Goal: Task Accomplishment & Management: Complete application form

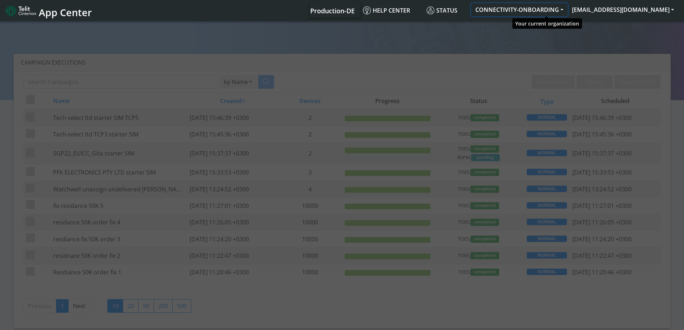
click at [556, 11] on button "CONNECTIVITY-ONBOARDING" at bounding box center [519, 9] width 97 height 13
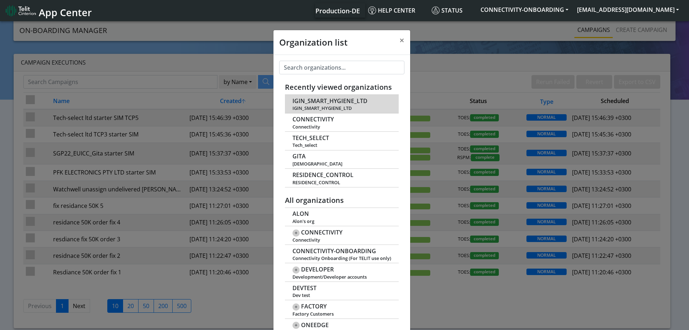
scroll to position [3, 0]
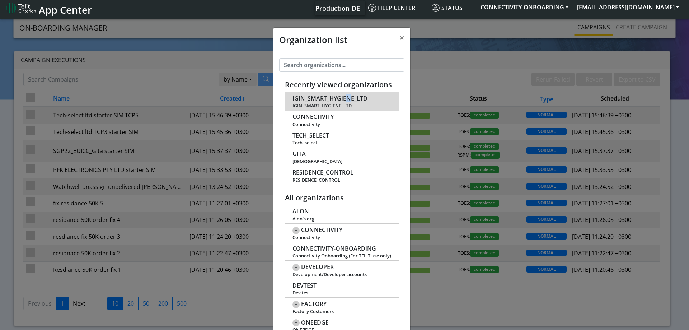
click at [343, 97] on span "IGIN_SMART_HYGIENE_LTD" at bounding box center [330, 98] width 75 height 7
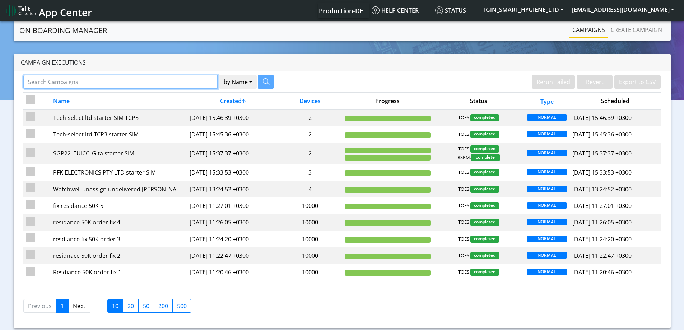
click at [172, 85] on input "Search Campaigns" at bounding box center [120, 82] width 194 height 14
type input "abax"
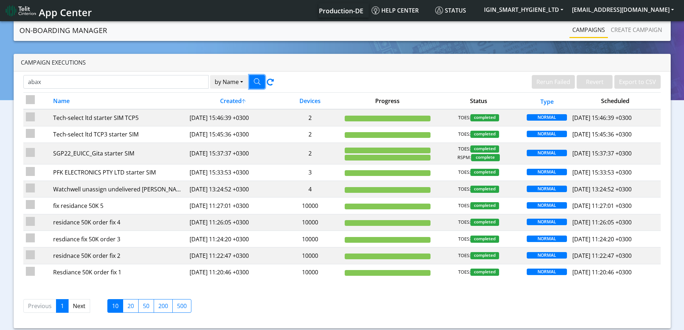
click at [251, 82] on button "button" at bounding box center [257, 82] width 16 height 14
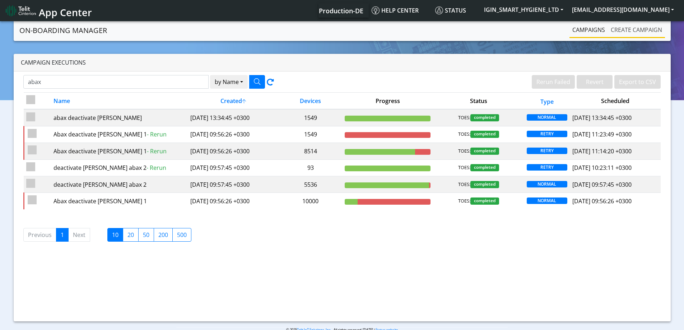
click at [619, 28] on link "Create campaign" at bounding box center [636, 30] width 57 height 14
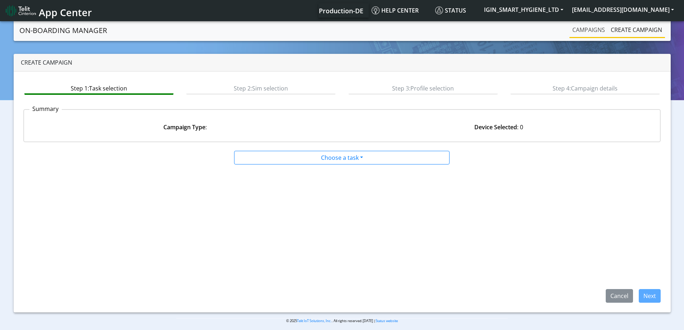
click at [592, 28] on link "Campaigns" at bounding box center [588, 30] width 38 height 14
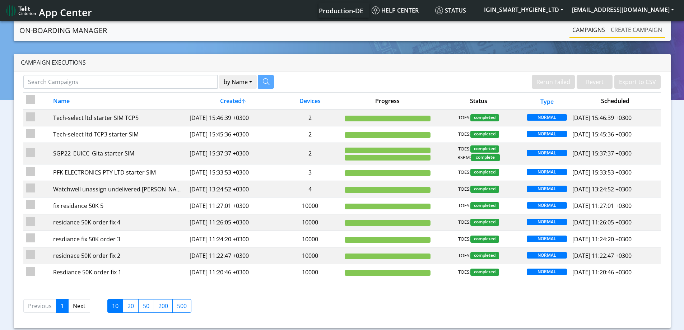
click at [627, 28] on link "Create campaign" at bounding box center [636, 30] width 57 height 14
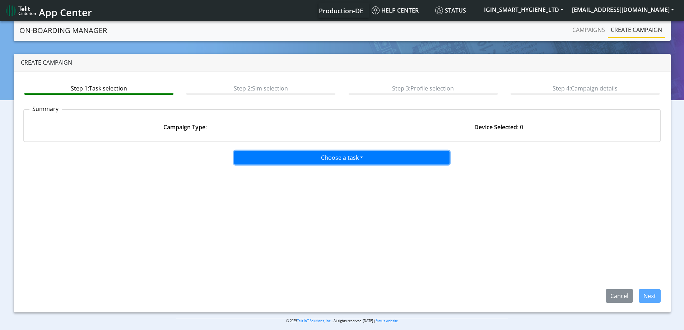
click at [320, 162] on button "Choose a task" at bounding box center [341, 158] width 215 height 14
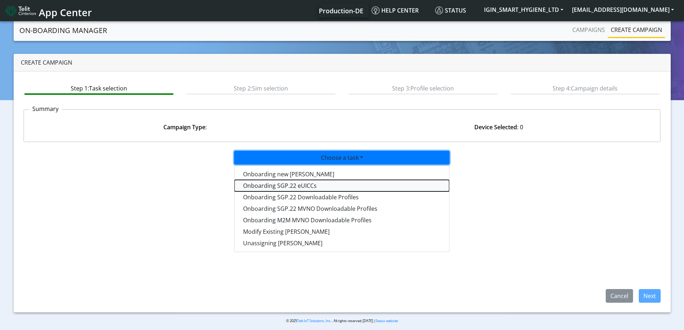
click at [295, 185] on tasksgp22eUICC-dropdown "Onboarding SGP.22 eUICCs" at bounding box center [341, 185] width 215 height 11
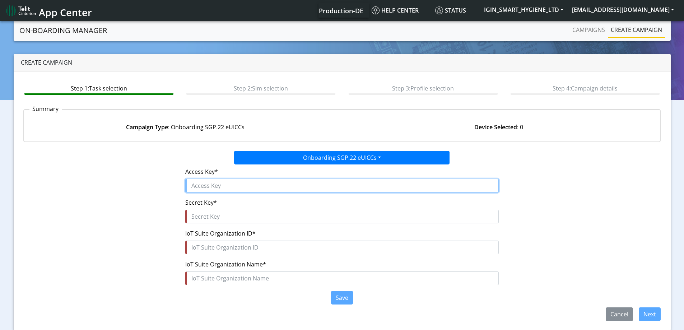
click at [220, 183] on input "text" at bounding box center [341, 186] width 313 height 14
paste input "IC6pJcqolz6cDGDkX7AR"
type input "IC6pJcqolz6cDGDkX7AR"
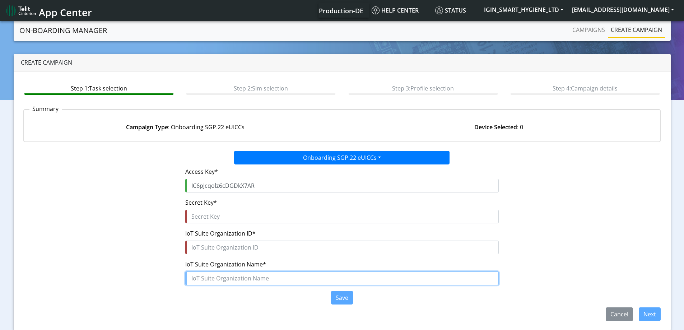
click at [213, 282] on input "text" at bounding box center [341, 278] width 313 height 14
paste input "IGIN_SMART_HYGIENE_LTD"
type input "IGIN_SMART_HYGIENE_LTD"
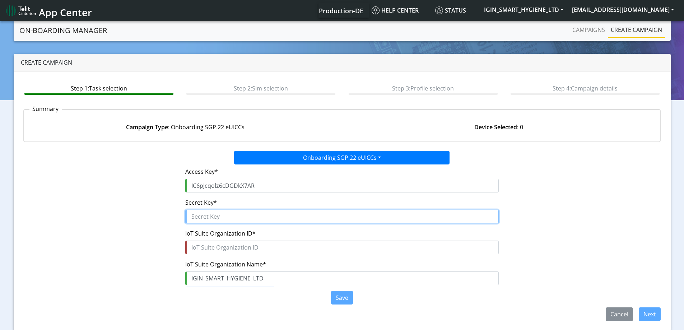
click at [217, 217] on input "text" at bounding box center [341, 217] width 313 height 14
paste input "5uZrIqcQGwG9GmV5qv8xprvzRq1tdzPt0BmtJT6$"
type input "5uZrIqcQGwG9GmV5qv8xprvzRq1tdzPt0BmtJT6$"
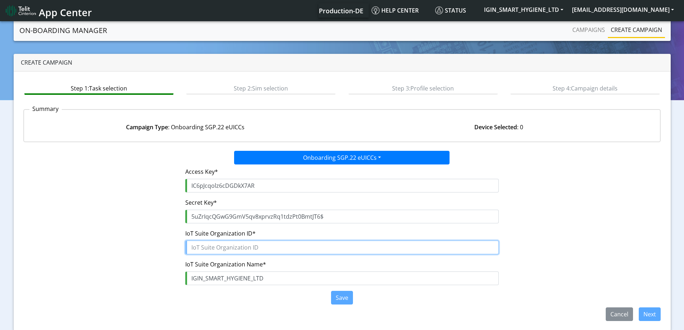
click at [218, 246] on input "text" at bounding box center [341, 248] width 313 height 14
paste input "7f0987c8-4de5-483c-bb85-3c1e660c240b"
type input "7f0987c8-4de5-483c-bb85-3c1e660c240b"
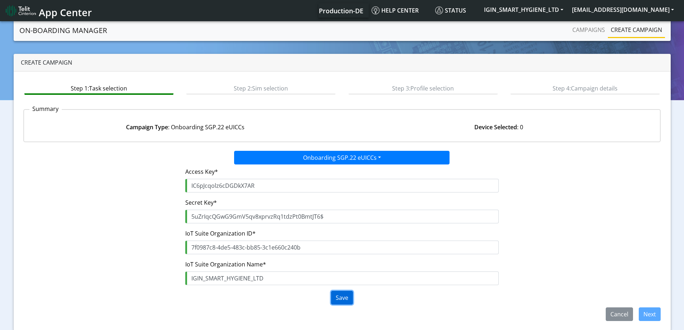
click at [347, 295] on button "Save" at bounding box center [342, 298] width 22 height 14
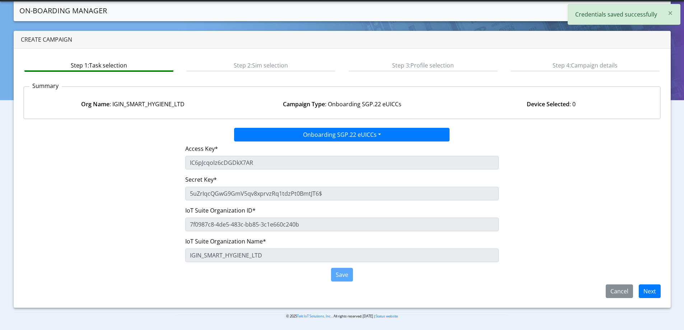
scroll to position [3, 0]
click at [650, 294] on button "Next" at bounding box center [650, 291] width 22 height 14
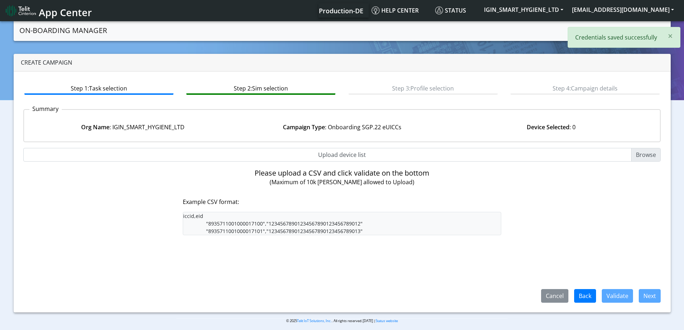
click at [340, 156] on input "Upload device list" at bounding box center [342, 155] width 638 height 14
type input "C:\fakepath\SGP Onboarding CSV.csv"
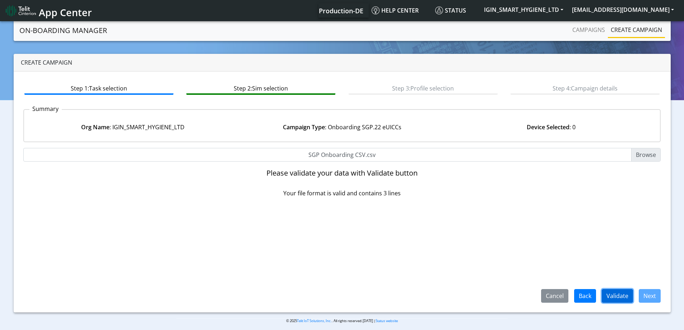
click at [618, 296] on button "Validate" at bounding box center [617, 296] width 31 height 14
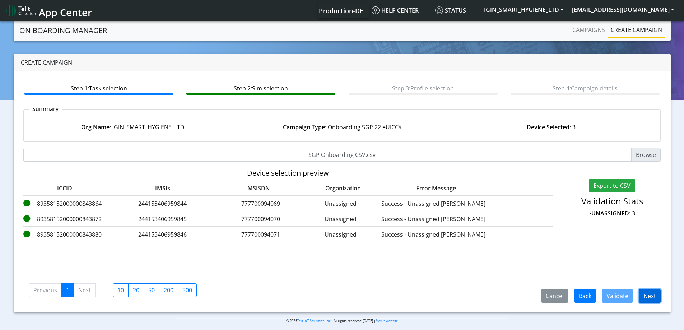
click at [653, 297] on button "Next" at bounding box center [650, 296] width 22 height 14
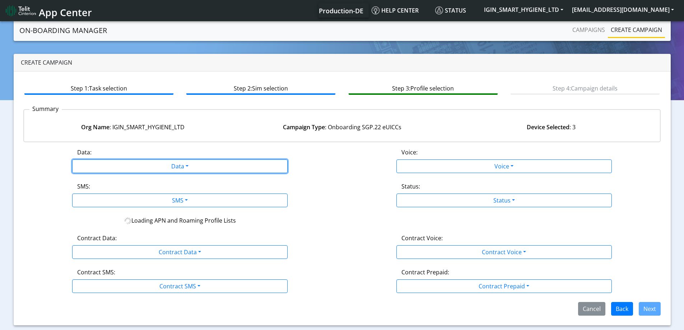
drag, startPoint x: 177, startPoint y: 168, endPoint x: 120, endPoint y: 185, distance: 59.8
click at [177, 169] on button "Data" at bounding box center [179, 166] width 215 height 14
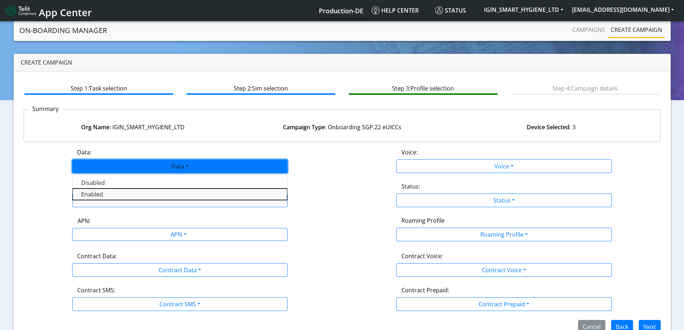
click at [106, 194] on button "Enabled" at bounding box center [180, 194] width 215 height 11
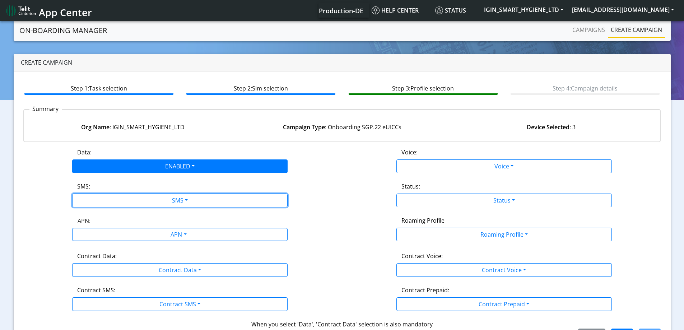
drag, startPoint x: 107, startPoint y: 195, endPoint x: 103, endPoint y: 220, distance: 26.2
click at [107, 196] on button "SMS" at bounding box center [179, 201] width 215 height 14
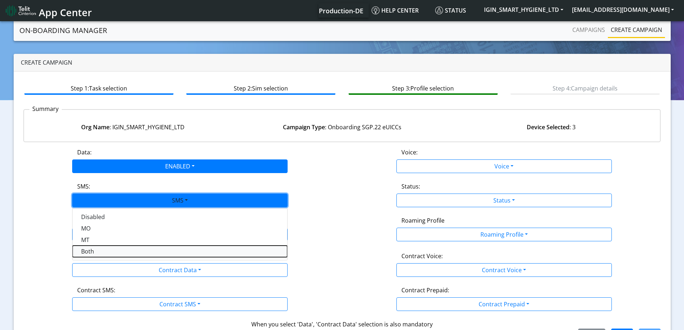
click at [98, 251] on button "Both" at bounding box center [180, 251] width 215 height 11
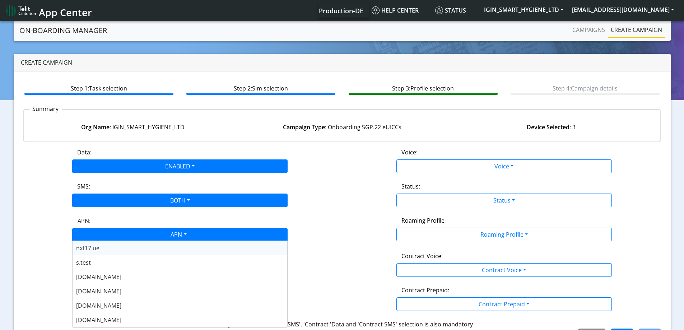
click at [138, 234] on div "APN" at bounding box center [178, 235] width 228 height 14
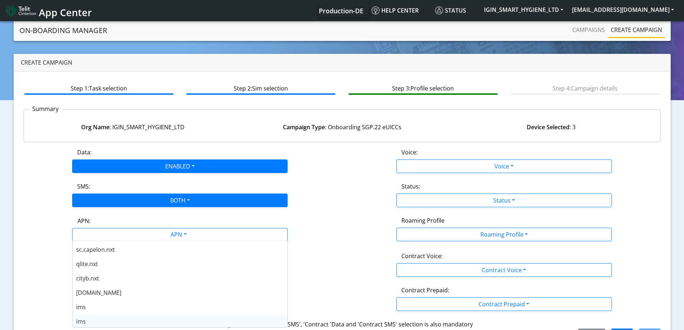
scroll to position [251, 0]
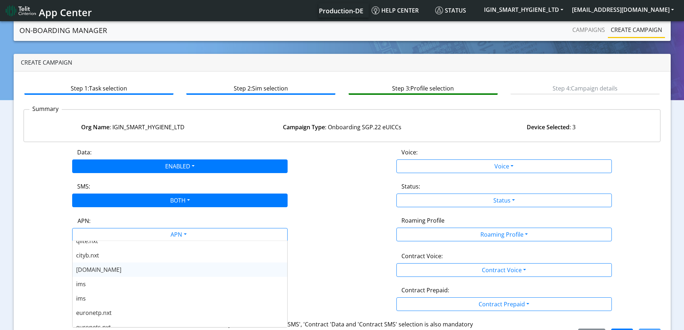
click at [94, 271] on span "[DOMAIN_NAME]" at bounding box center [98, 270] width 45 height 8
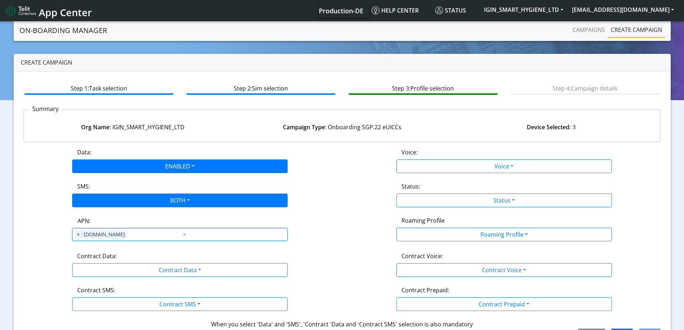
click at [98, 284] on div "Data: ENABLED Disabled Enabled Voice: Voice Disabled Enabled SMS: BOTH Disabled…" at bounding box center [342, 245] width 638 height 194
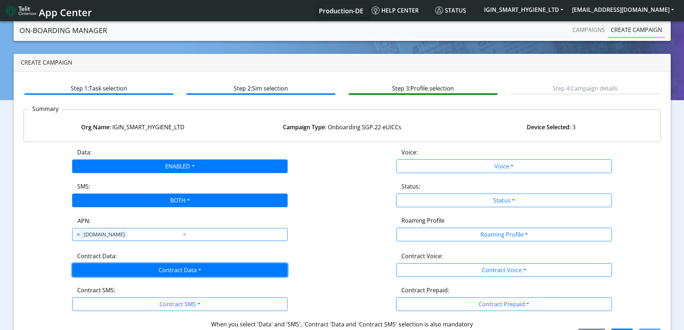
click at [98, 273] on button "Contract Data" at bounding box center [179, 270] width 215 height 14
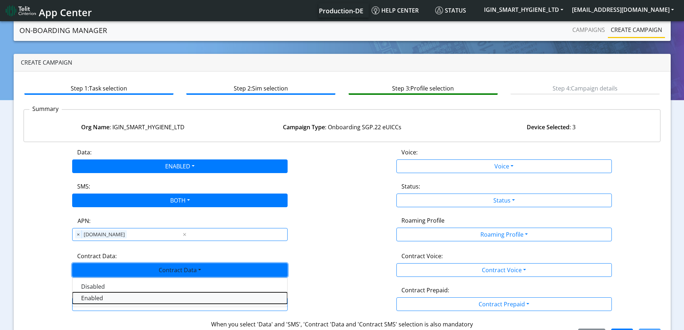
click at [88, 298] on Dataenabled-dropdown "Enabled" at bounding box center [180, 297] width 215 height 11
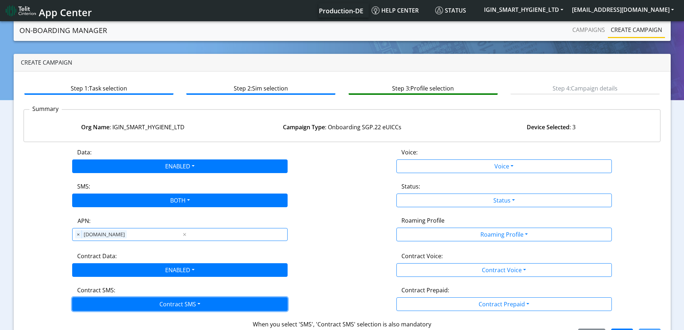
click at [89, 304] on button "Contract SMS" at bounding box center [179, 304] width 215 height 14
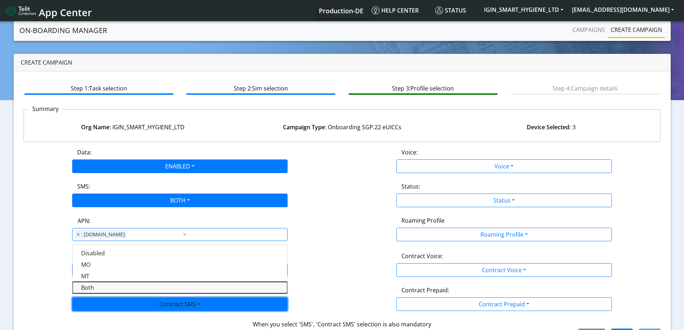
click at [89, 292] on SMSboth-dropdown "Both" at bounding box center [180, 287] width 215 height 11
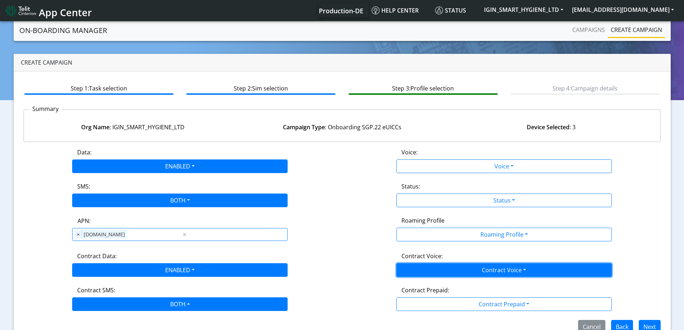
click at [460, 270] on button "Contract Voice" at bounding box center [503, 270] width 215 height 14
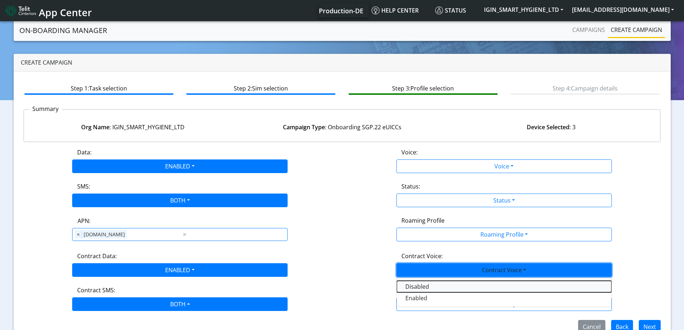
click at [424, 286] on Voicedisabled-dropdown "Disabled" at bounding box center [504, 286] width 215 height 11
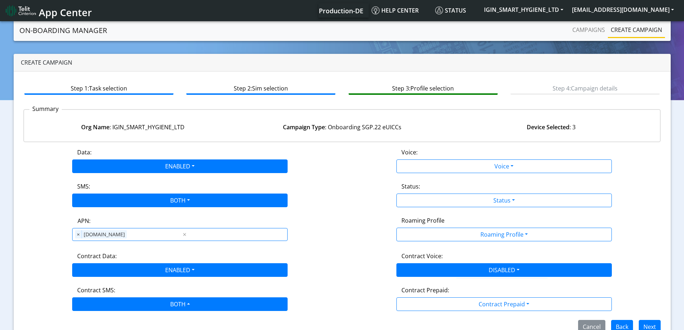
click at [425, 155] on div "Voice:" at bounding box center [504, 153] width 216 height 11
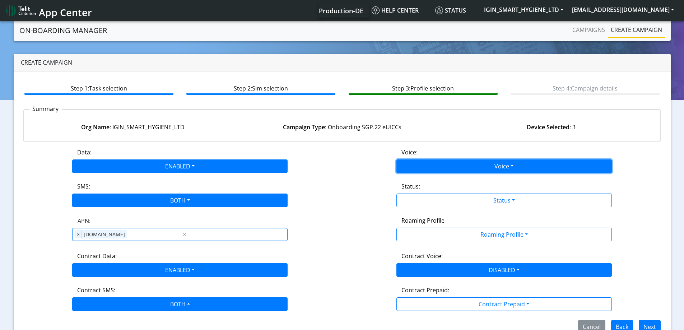
click at [423, 165] on button "Voice" at bounding box center [503, 166] width 215 height 14
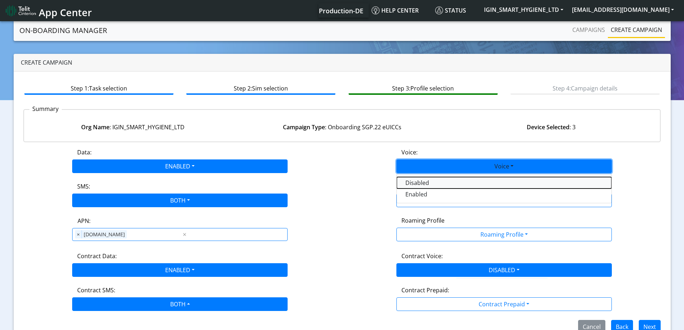
click at [417, 186] on button "Disabled" at bounding box center [504, 182] width 215 height 11
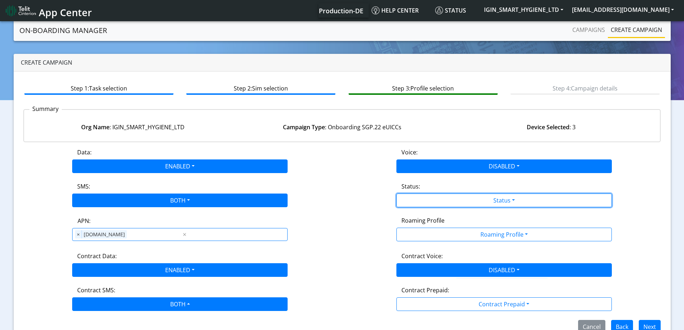
drag, startPoint x: 417, startPoint y: 195, endPoint x: 423, endPoint y: 207, distance: 13.3
click at [418, 196] on button "Status" at bounding box center [503, 201] width 215 height 14
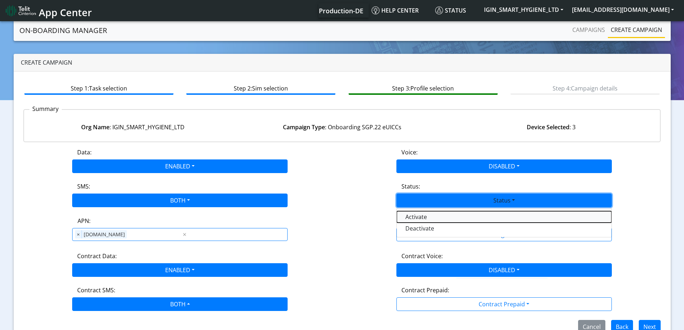
drag, startPoint x: 422, startPoint y: 214, endPoint x: 424, endPoint y: 219, distance: 5.5
click at [422, 214] on button "Activate" at bounding box center [504, 216] width 215 height 11
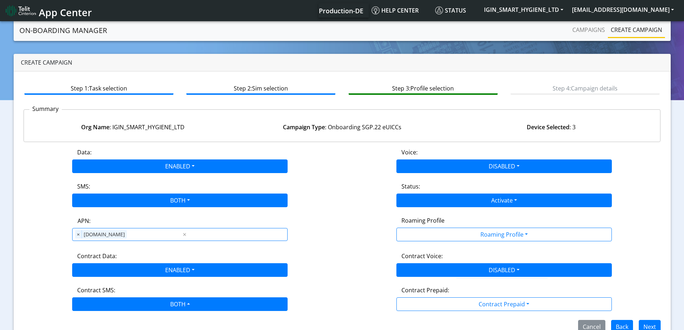
click at [426, 226] on div "Roaming Profile" at bounding box center [504, 221] width 216 height 11
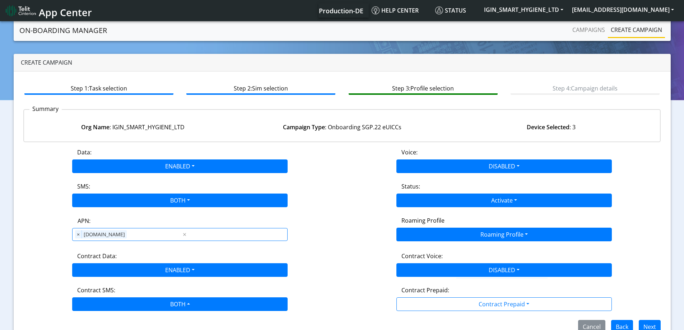
drag, startPoint x: 431, startPoint y: 241, endPoint x: 431, endPoint y: 237, distance: 3.9
click at [431, 240] on div "Roaming Profile Roaming Profile All Blocked Global All TCP1 Lumenis_LTD TCP 1 B…" at bounding box center [504, 229] width 324 height 27
click at [431, 234] on button "Roaming Profile" at bounding box center [503, 235] width 215 height 14
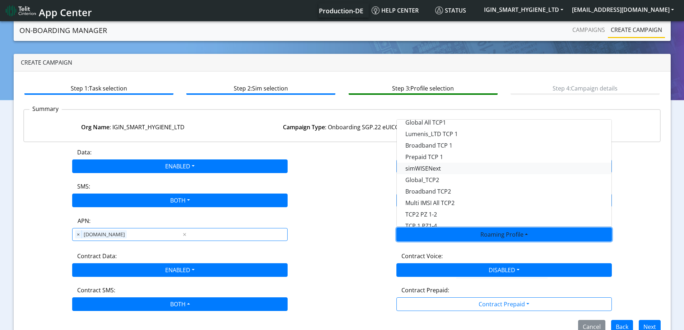
scroll to position [202, 0]
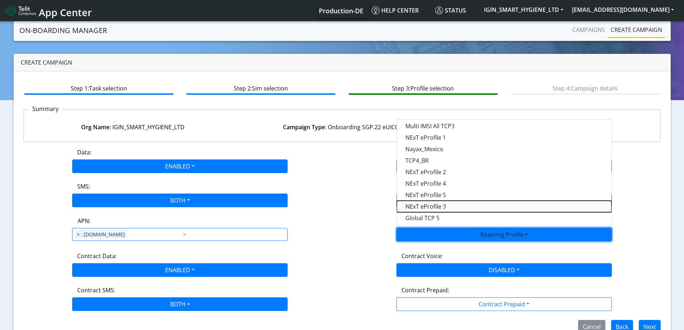
click at [443, 205] on Profile-dropdown "NExT eProfile 3" at bounding box center [504, 206] width 215 height 11
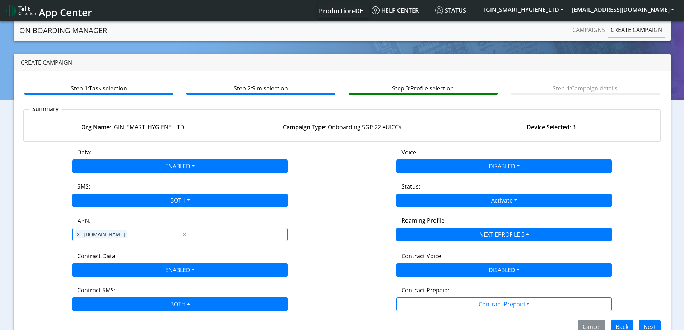
scroll to position [16, 0]
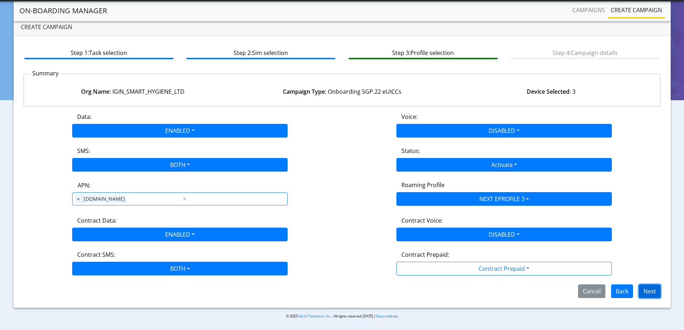
click at [651, 287] on button "Next" at bounding box center [650, 291] width 22 height 14
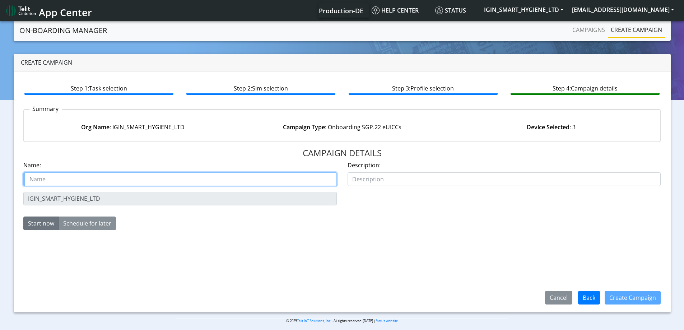
paste input "IGIN SMART HYGIENE LTD"
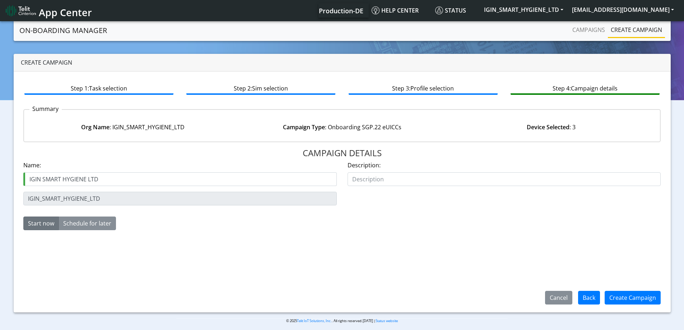
click at [144, 190] on div "Name: IGIN SMART HYGIENE LTD" at bounding box center [180, 176] width 324 height 31
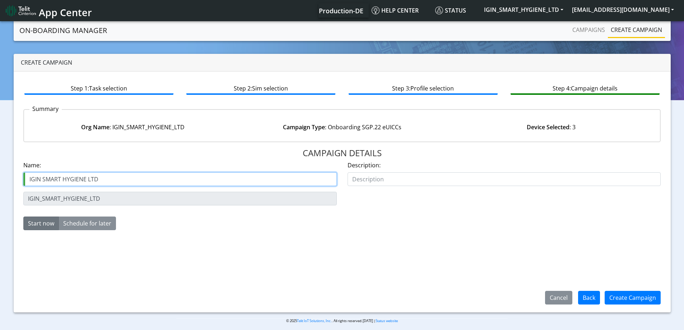
click at [145, 180] on input "IGIN SMART HYGIENE LTD" at bounding box center [179, 179] width 313 height 14
click at [125, 179] on input "IGIN SMART HYGIENE LTD Starter ISM" at bounding box center [179, 179] width 313 height 14
type input "IGIN SMART HYGIENE LTD Starter SIM"
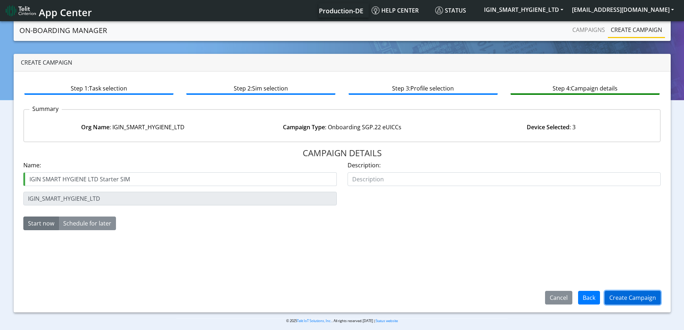
click at [635, 298] on button "Create Campaign" at bounding box center [633, 298] width 56 height 14
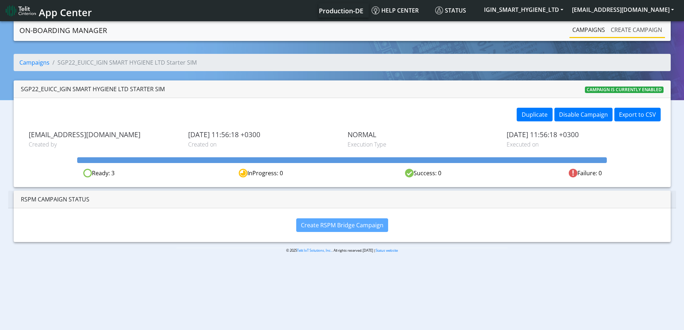
click at [627, 32] on link "Create campaign" at bounding box center [636, 30] width 57 height 14
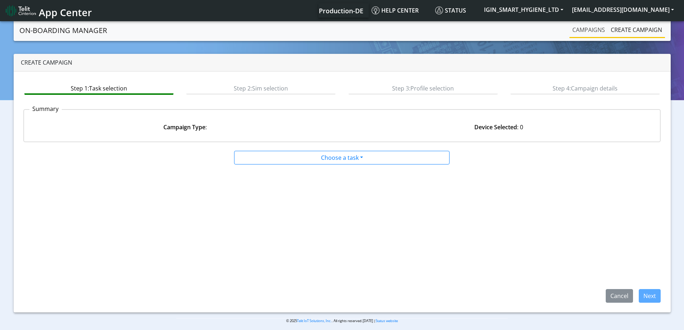
click at [589, 32] on link "Campaigns" at bounding box center [588, 30] width 38 height 14
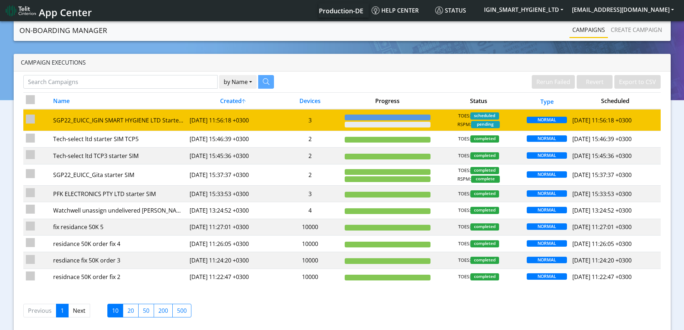
click at [316, 121] on td "3" at bounding box center [310, 120] width 64 height 22
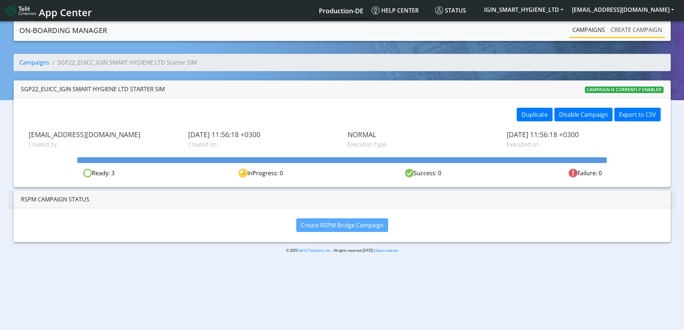
click at [622, 35] on link "Create campaign" at bounding box center [636, 30] width 57 height 14
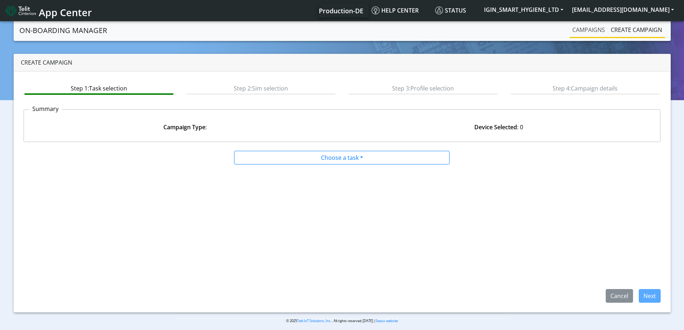
click at [581, 26] on link "Campaigns" at bounding box center [588, 30] width 38 height 14
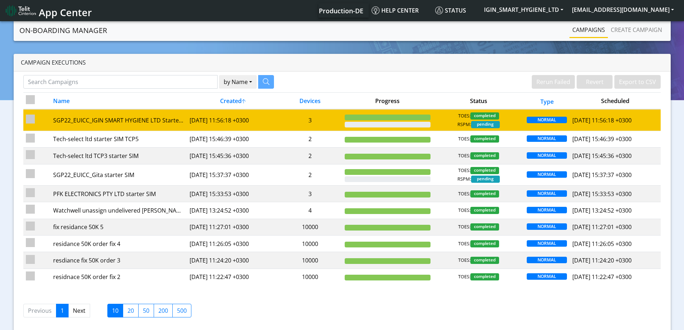
click at [330, 123] on td "3" at bounding box center [310, 120] width 64 height 22
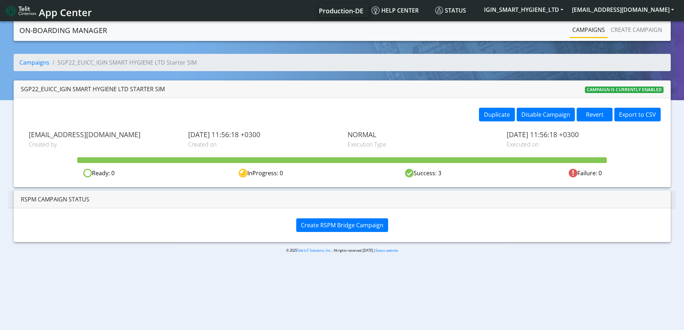
click at [324, 215] on div "Create RSPM Bridge Campaign" at bounding box center [342, 224] width 657 height 33
click at [324, 218] on div "Create RSPM Bridge Campaign" at bounding box center [342, 224] width 657 height 33
click at [325, 222] on span "Create RSPM Bridge Campaign" at bounding box center [342, 225] width 83 height 8
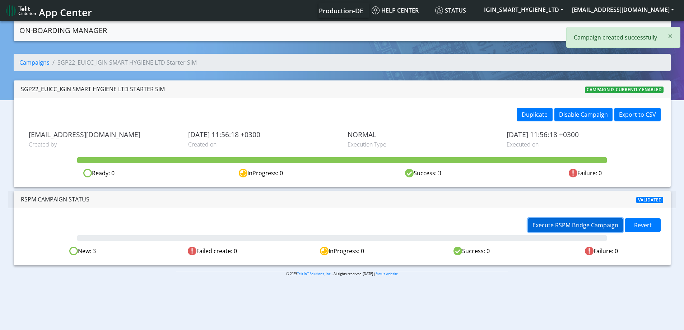
click at [573, 224] on span "Execute RSPM Bridge Campaign" at bounding box center [576, 225] width 86 height 8
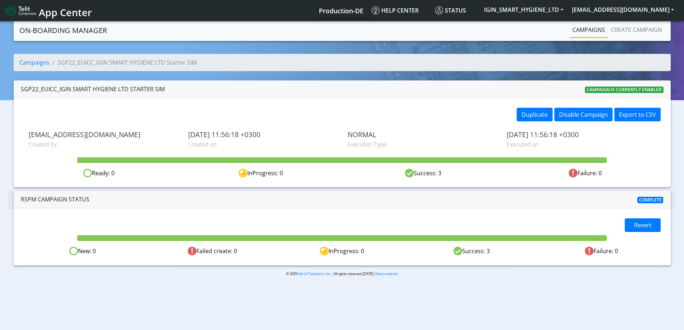
click at [571, 25] on link "Campaigns" at bounding box center [588, 30] width 38 height 14
